Goal: Information Seeking & Learning: Learn about a topic

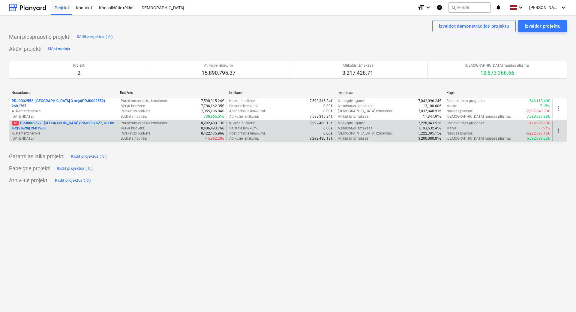
click at [77, 124] on p "18 PRJ0002627 - [GEOGRAPHIC_DATA] (PRJ0002627, K-1 un K-2(2.kārta) 2601960" at bounding box center [64, 126] width 104 height 10
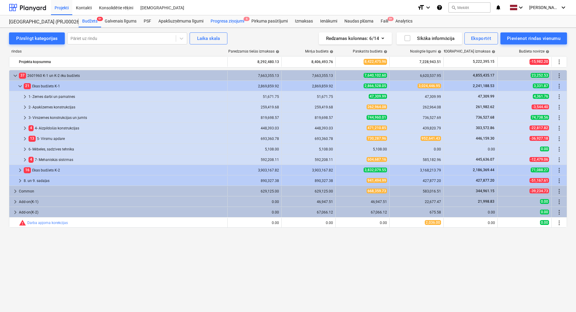
click at [219, 20] on div "Progresa ziņojumi 6" at bounding box center [227, 21] width 41 height 12
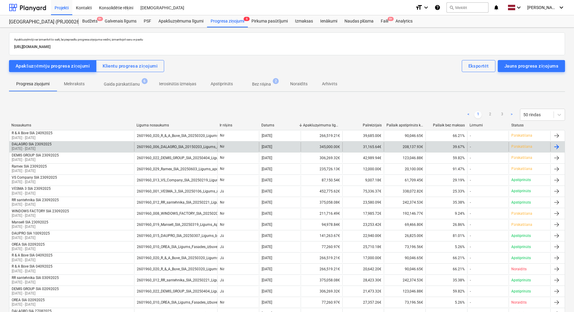
click at [82, 146] on div "DALAGRO SIA 23092025 [DATE] - [DATE]" at bounding box center [71, 147] width 125 height 10
drag, startPoint x: 317, startPoint y: 145, endPoint x: 342, endPoint y: 145, distance: 24.6
click at [342, 145] on div "DALAGRO SIA 23092025 [DATE] - [DATE] 2601960_006_DALAGRO_SIA_20150203_Ligums_el…" at bounding box center [286, 147] width 555 height 10
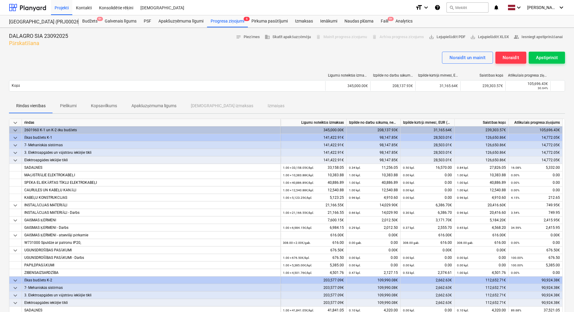
click at [15, 160] on span "keyboard_arrow_down" at bounding box center [15, 160] width 7 height 7
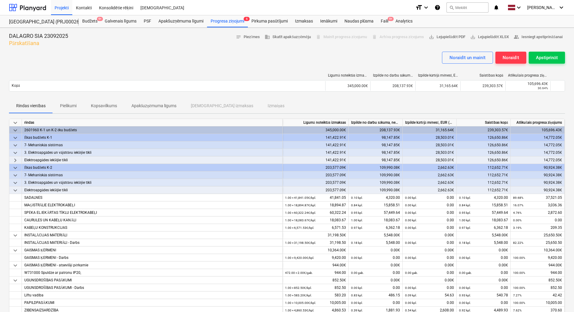
click at [14, 189] on span "keyboard_arrow_down" at bounding box center [15, 190] width 7 height 7
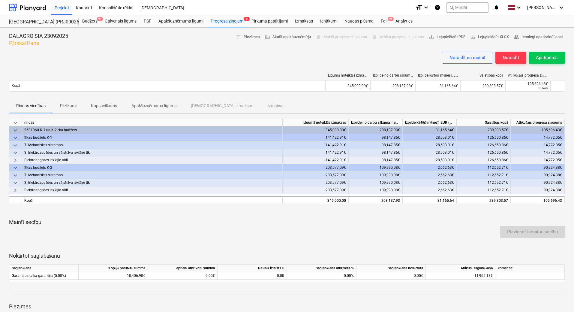
click at [15, 138] on span "keyboard_arrow_down" at bounding box center [15, 137] width 7 height 7
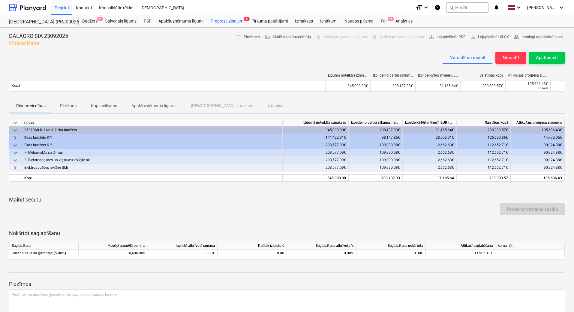
click at [15, 137] on span "keyboard_arrow_right" at bounding box center [15, 137] width 7 height 7
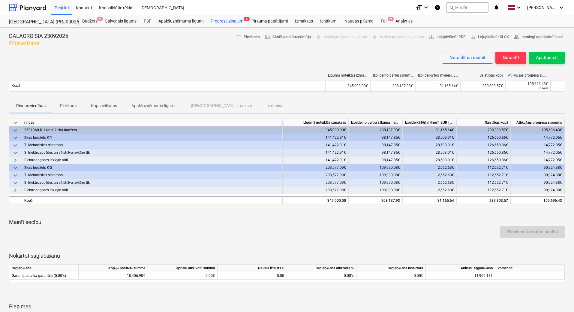
click at [14, 129] on span "keyboard_arrow_down" at bounding box center [15, 130] width 7 height 7
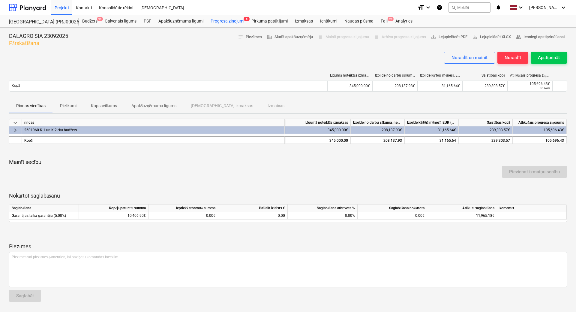
click at [14, 130] on span "keyboard_arrow_right" at bounding box center [15, 130] width 7 height 7
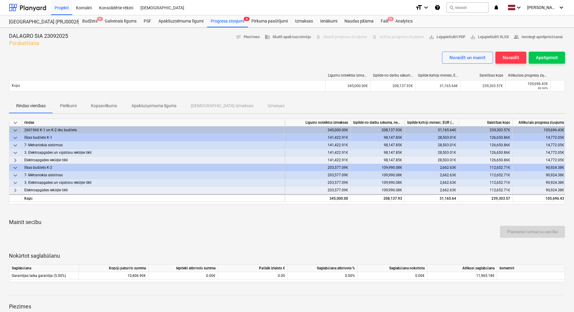
click at [14, 152] on span "keyboard_arrow_down" at bounding box center [15, 152] width 7 height 7
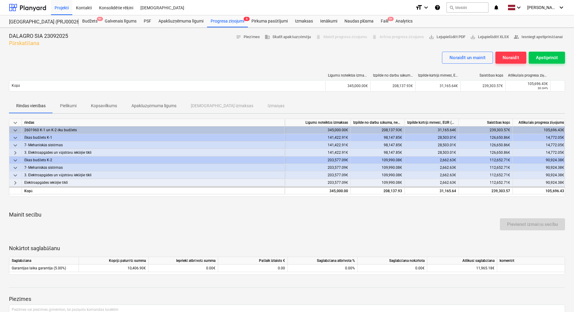
click at [15, 151] on span "keyboard_arrow_right" at bounding box center [15, 152] width 7 height 7
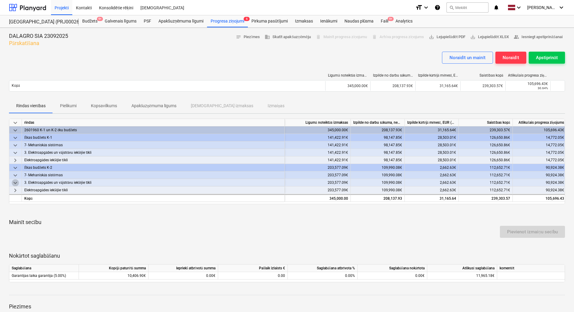
click at [17, 181] on span "keyboard_arrow_down" at bounding box center [15, 182] width 7 height 7
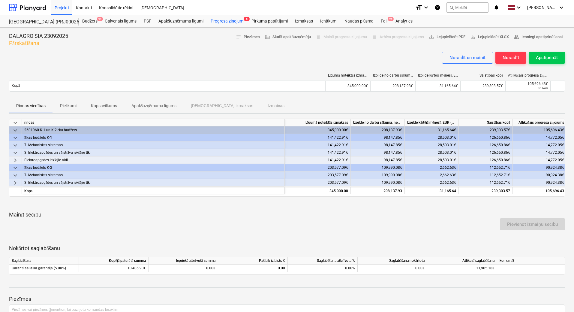
click at [17, 181] on span "keyboard_arrow_right" at bounding box center [15, 182] width 7 height 7
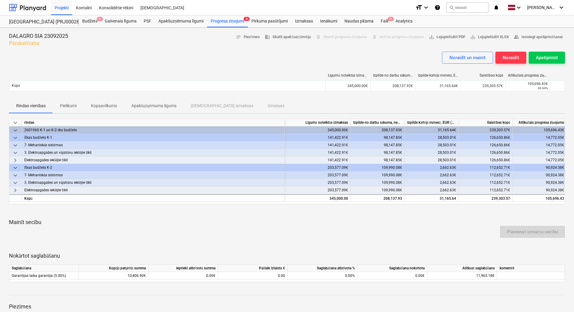
click at [15, 189] on span "keyboard_arrow_right" at bounding box center [15, 190] width 7 height 7
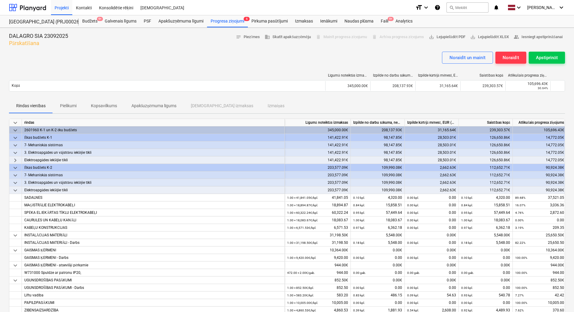
click at [40, 105] on p "Rindas vienības" at bounding box center [30, 106] width 29 height 6
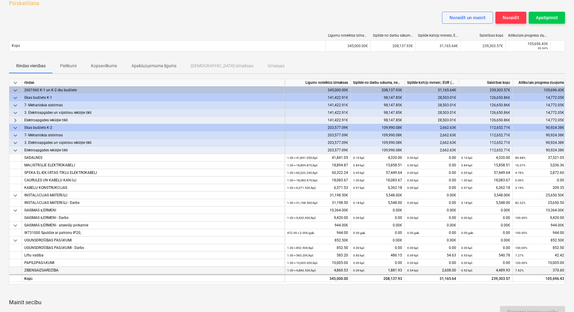
scroll to position [30, 0]
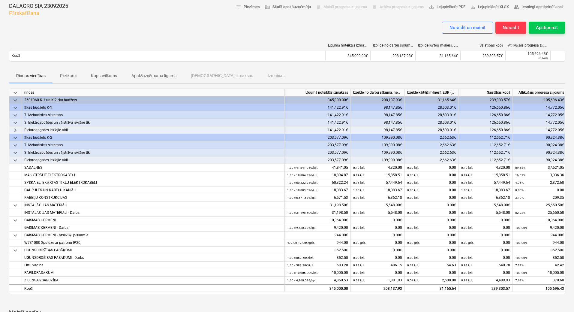
click at [13, 150] on span "keyboard_arrow_down" at bounding box center [15, 152] width 7 height 7
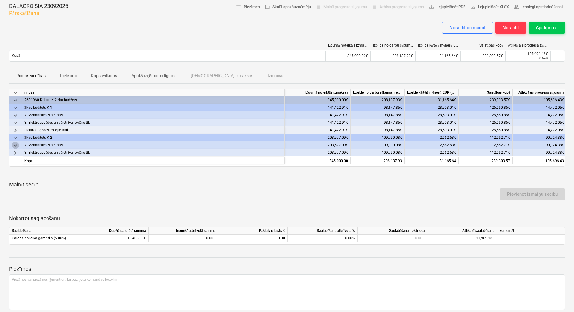
click at [13, 144] on span "keyboard_arrow_down" at bounding box center [15, 145] width 7 height 7
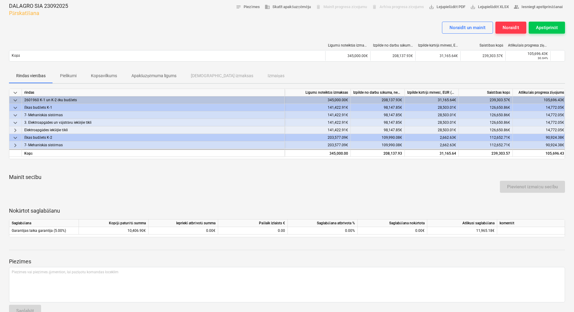
click at [13, 144] on span "keyboard_arrow_right" at bounding box center [15, 145] width 7 height 7
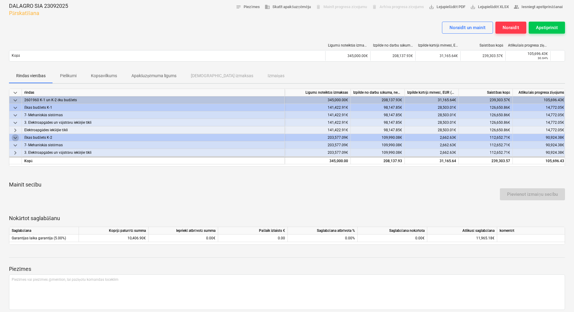
click at [15, 138] on span "keyboard_arrow_down" at bounding box center [15, 137] width 7 height 7
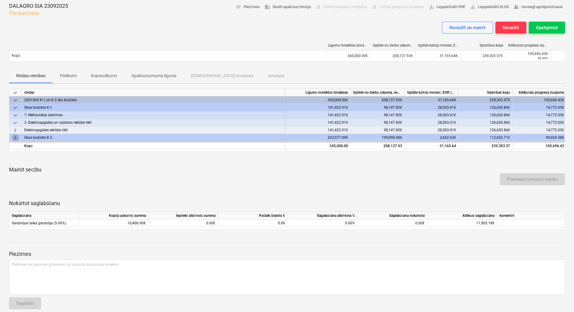
click at [15, 138] on span "keyboard_arrow_right" at bounding box center [15, 137] width 7 height 7
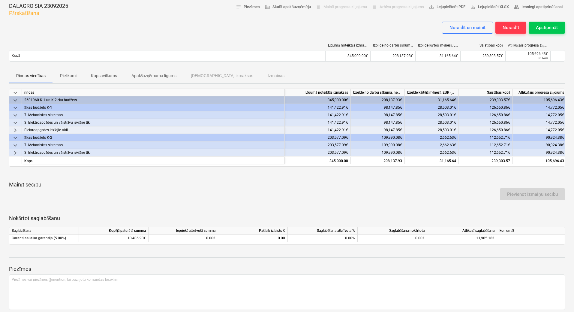
click at [15, 151] on span "keyboard_arrow_right" at bounding box center [15, 152] width 7 height 7
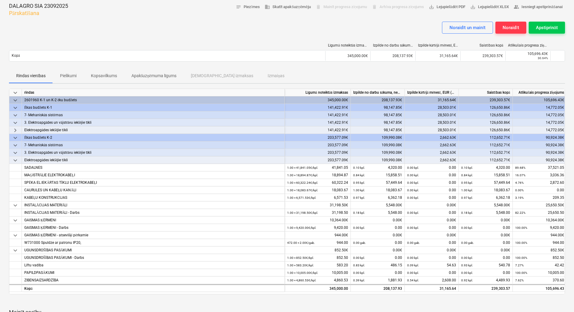
click at [15, 128] on span "keyboard_arrow_right" at bounding box center [15, 130] width 7 height 7
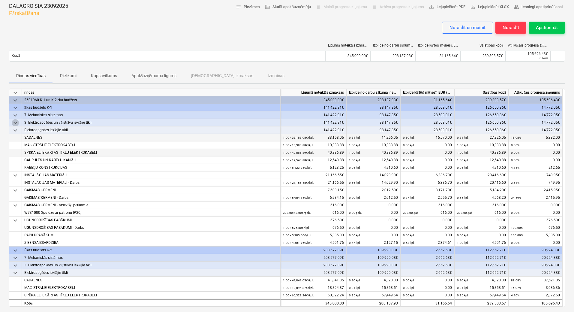
click at [14, 124] on span "keyboard_arrow_down" at bounding box center [15, 122] width 7 height 7
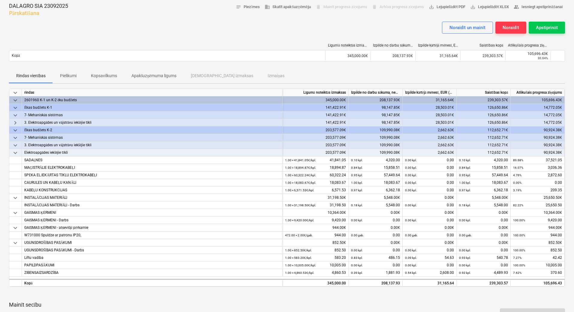
click at [12, 114] on span "keyboard_arrow_down" at bounding box center [15, 115] width 7 height 7
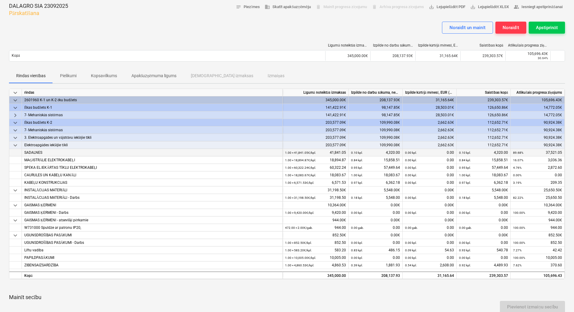
click at [12, 114] on span "keyboard_arrow_right" at bounding box center [15, 115] width 7 height 7
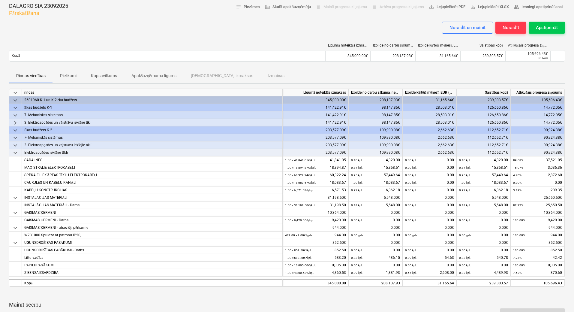
click at [12, 123] on span "keyboard_arrow_right" at bounding box center [15, 122] width 7 height 7
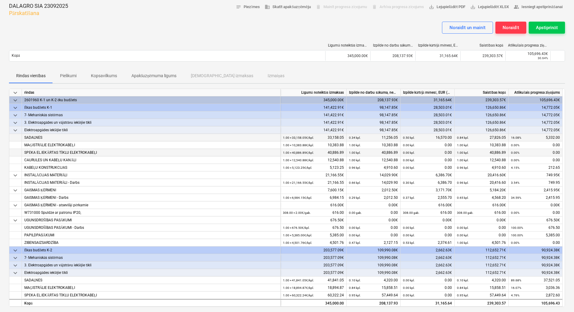
scroll to position [0, 0]
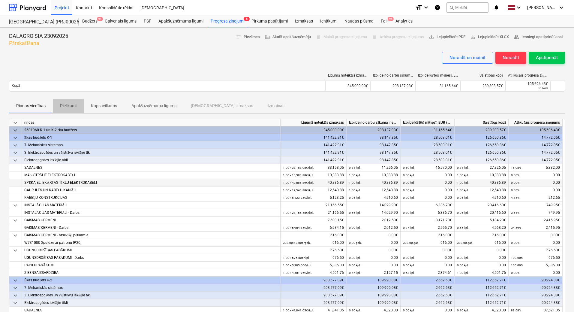
click at [68, 105] on p "Pielikumi" at bounding box center [68, 106] width 17 height 6
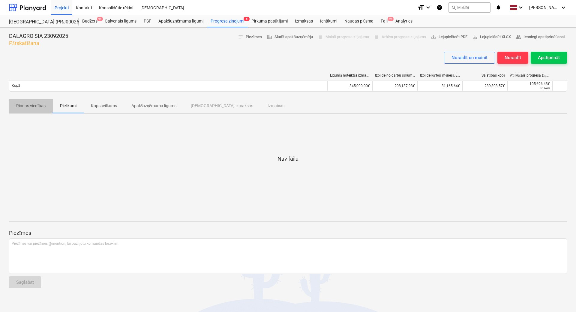
click at [40, 105] on p "Rindas vienības" at bounding box center [30, 106] width 29 height 6
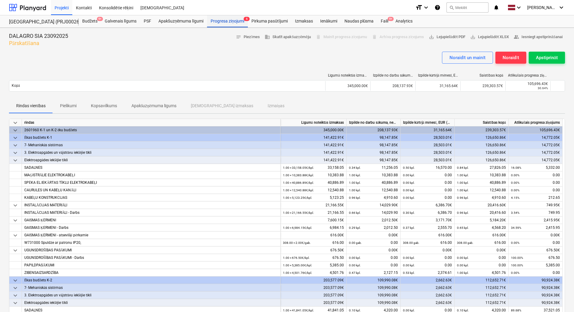
click at [213, 22] on div "Progresa ziņojumi 6" at bounding box center [227, 21] width 41 height 12
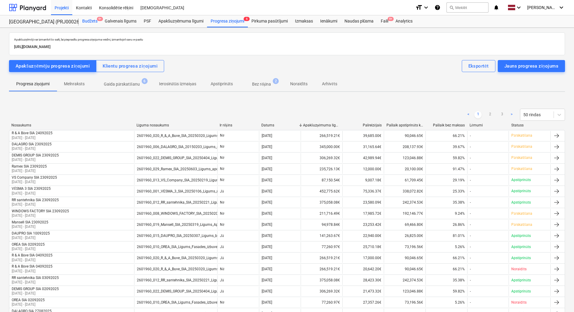
click at [90, 20] on div "Budžets 9+" at bounding box center [90, 21] width 23 height 12
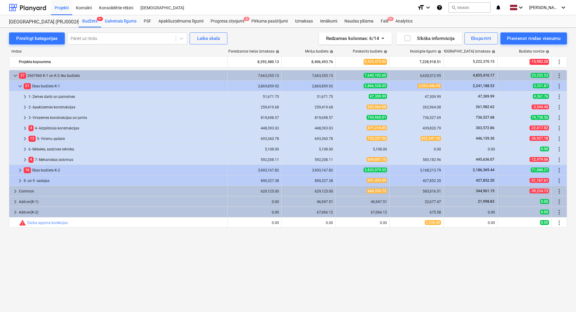
click at [116, 20] on div "Galvenais līgums" at bounding box center [120, 21] width 39 height 12
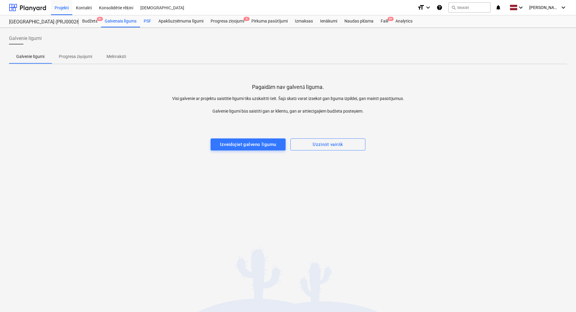
click at [149, 20] on div "PSF" at bounding box center [147, 21] width 15 height 12
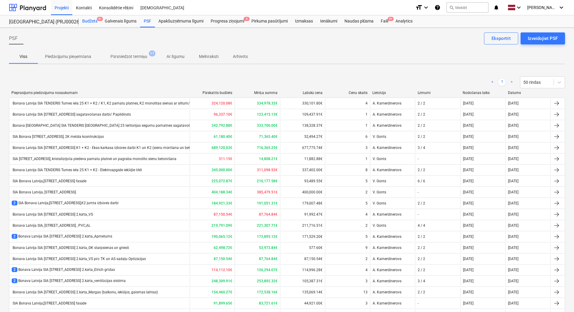
click at [94, 22] on div "Budžets 9+" at bounding box center [90, 21] width 23 height 12
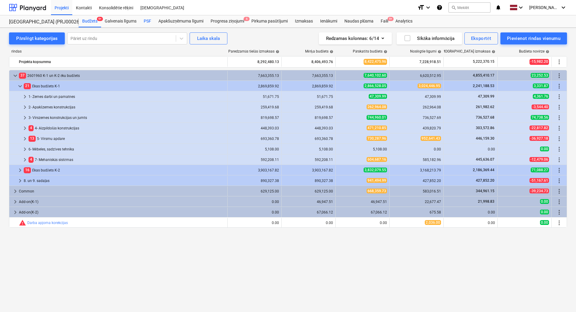
click at [150, 23] on div "PSF" at bounding box center [147, 21] width 15 height 12
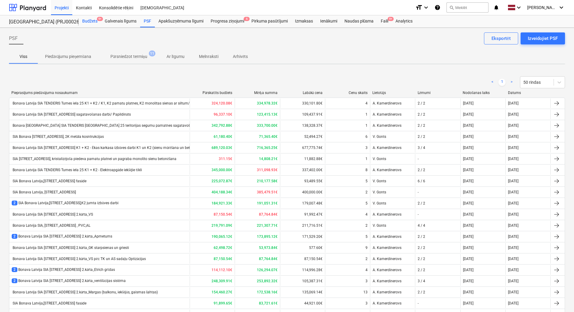
click at [90, 22] on div "Budžets 9+" at bounding box center [90, 21] width 23 height 12
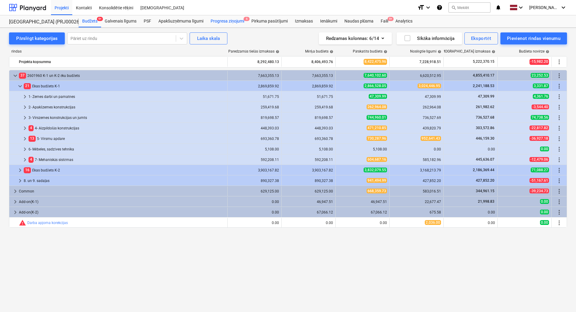
click at [231, 20] on div "Progresa ziņojumi 6" at bounding box center [227, 21] width 41 height 12
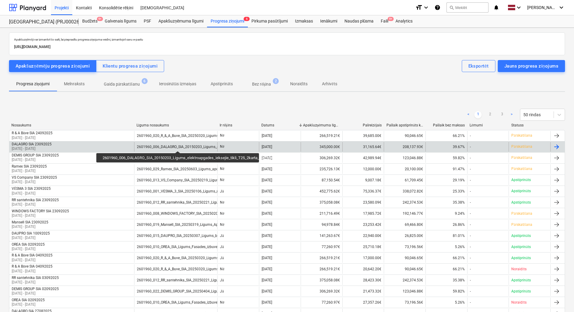
click at [178, 146] on div "2601960_006_DALAGRO_SIA_20150203_Ligums_elektroapgades_ieksejie_tikli_T25_2kart…" at bounding box center [225, 147] width 176 height 4
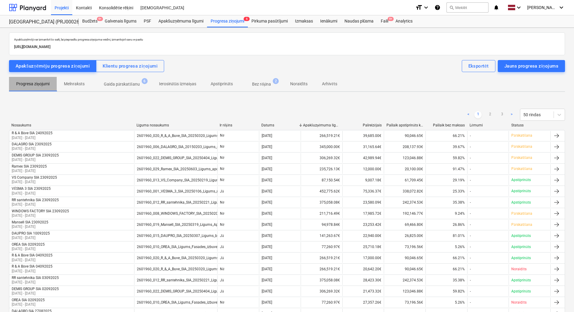
click at [29, 86] on p "Progresa ziņojumi" at bounding box center [32, 84] width 33 height 6
click at [87, 20] on div "Budžets 9+" at bounding box center [90, 21] width 23 height 12
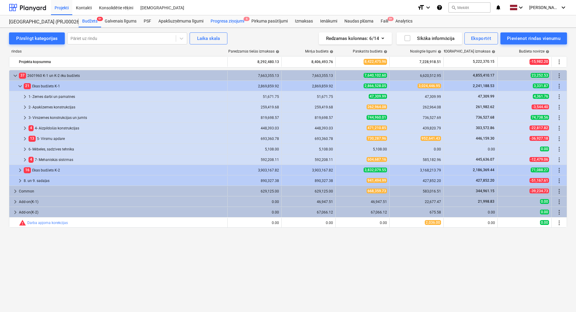
click at [226, 21] on div "Progresa ziņojumi 6" at bounding box center [227, 21] width 41 height 12
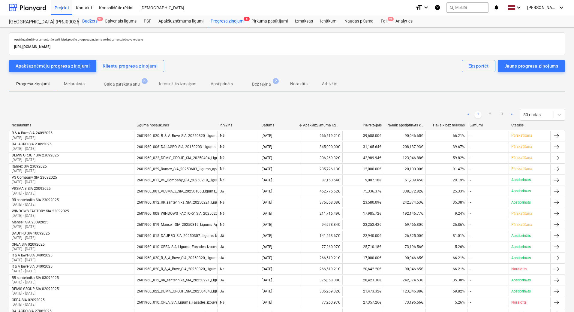
click at [90, 22] on div "Budžets 9+" at bounding box center [90, 21] width 23 height 12
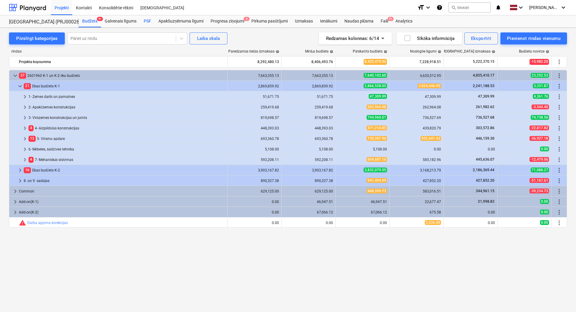
click at [148, 18] on div "PSF" at bounding box center [147, 21] width 15 height 12
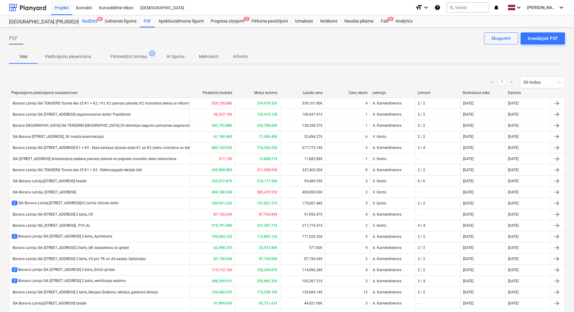
click at [96, 19] on div "Budžets 9+" at bounding box center [90, 21] width 23 height 12
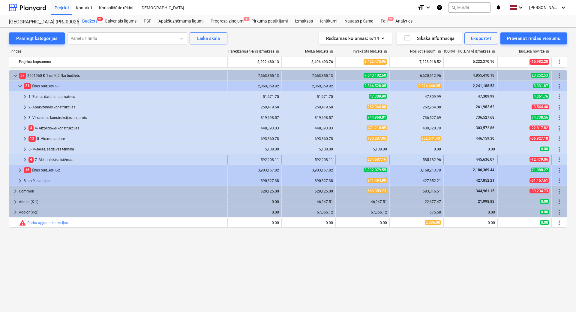
click at [25, 157] on span "keyboard_arrow_right" at bounding box center [24, 159] width 7 height 7
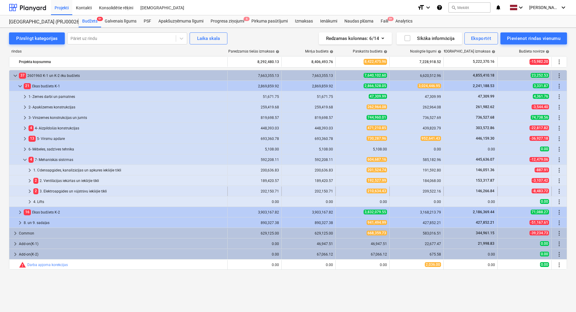
click at [31, 190] on span "keyboard_arrow_right" at bounding box center [29, 191] width 7 height 7
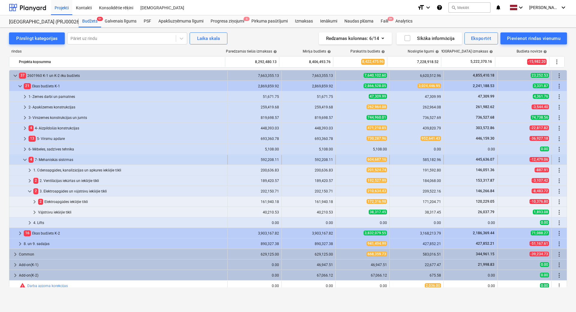
click at [25, 158] on span "keyboard_arrow_down" at bounding box center [24, 159] width 7 height 7
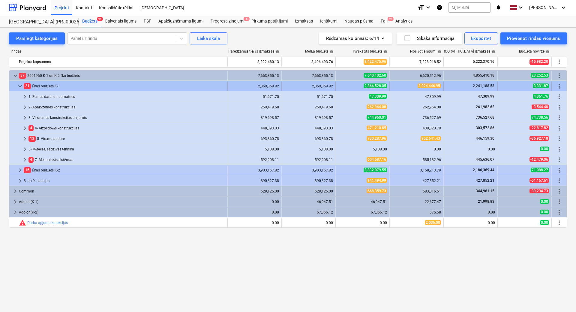
click at [20, 86] on span "keyboard_arrow_down" at bounding box center [20, 86] width 7 height 7
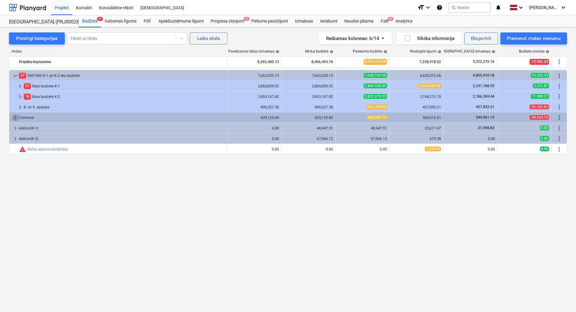
click at [13, 118] on span "keyboard_arrow_right" at bounding box center [15, 117] width 7 height 7
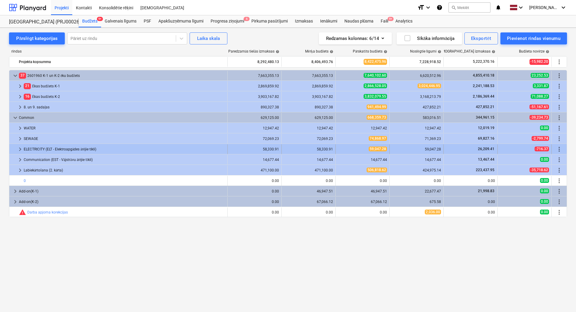
click at [19, 149] on span "keyboard_arrow_right" at bounding box center [20, 149] width 7 height 7
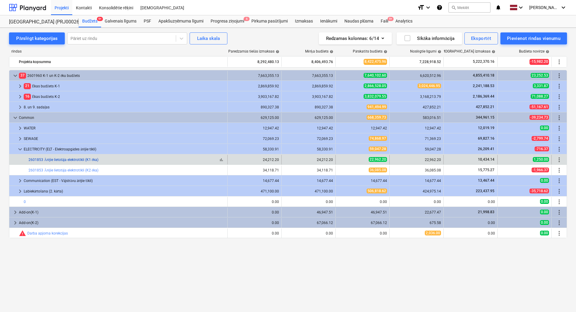
click at [77, 158] on link "2601853 Ārējie lietotāja elektrotīkli (K1 ēka)" at bounding box center [64, 160] width 70 height 4
click at [255, 159] on div "24,212.20" at bounding box center [254, 160] width 49 height 4
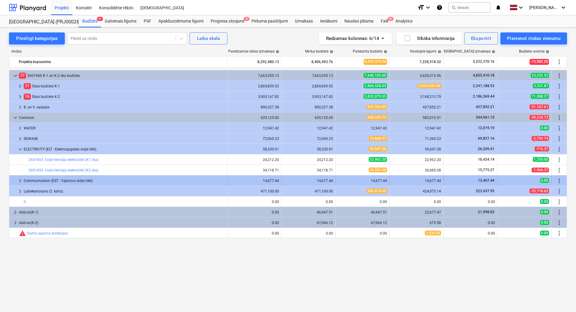
click at [70, 179] on div "Communication (EST - Vājstrāvu ārējie tīkli)" at bounding box center [124, 181] width 201 height 10
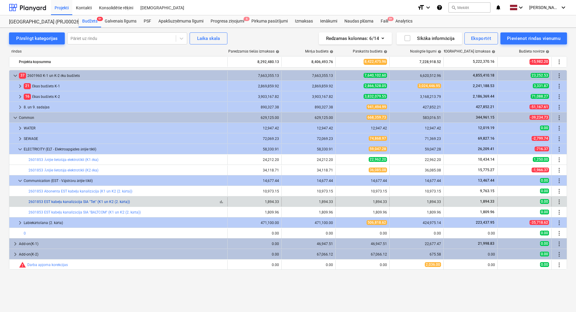
click at [107, 200] on link "2601853 EST kabeļu kanalizācija SIA "Tet" (K1 un K2 (2. kārta))" at bounding box center [79, 202] width 101 height 4
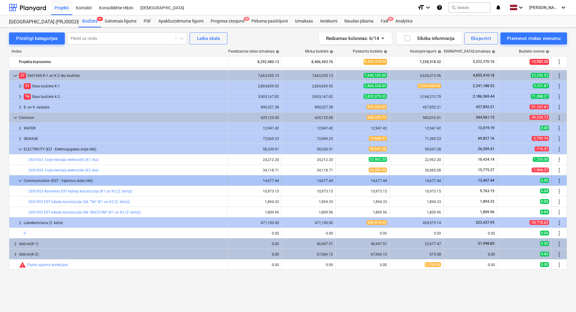
click at [255, 184] on div "14,677.44" at bounding box center [255, 181] width 54 height 10
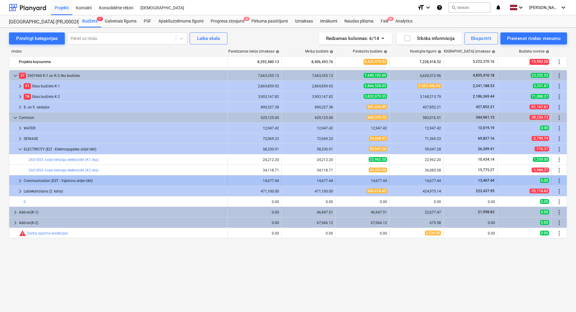
click at [253, 183] on div "14,677.44" at bounding box center [254, 181] width 49 height 10
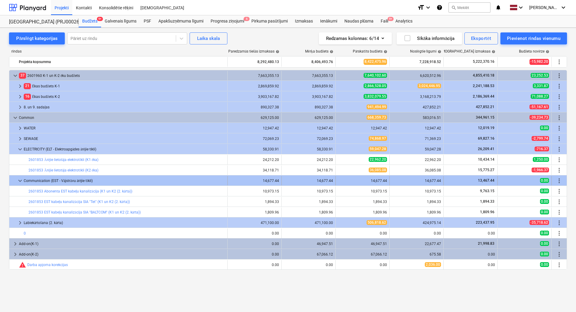
drag, startPoint x: 261, startPoint y: 180, endPoint x: 275, endPoint y: 180, distance: 14.1
